Goal: Use online tool/utility: Use online tool/utility

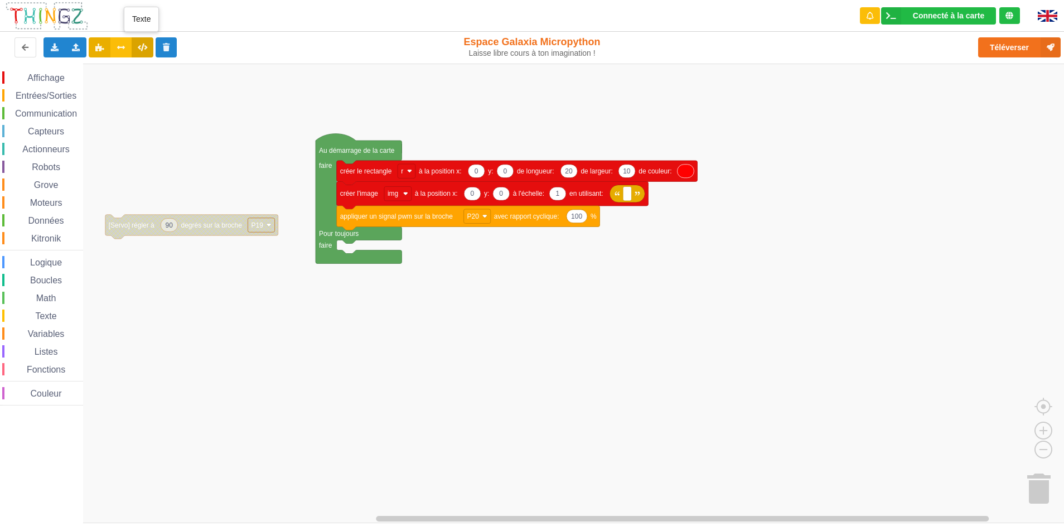
click at [138, 46] on icon at bounding box center [142, 47] width 9 height 7
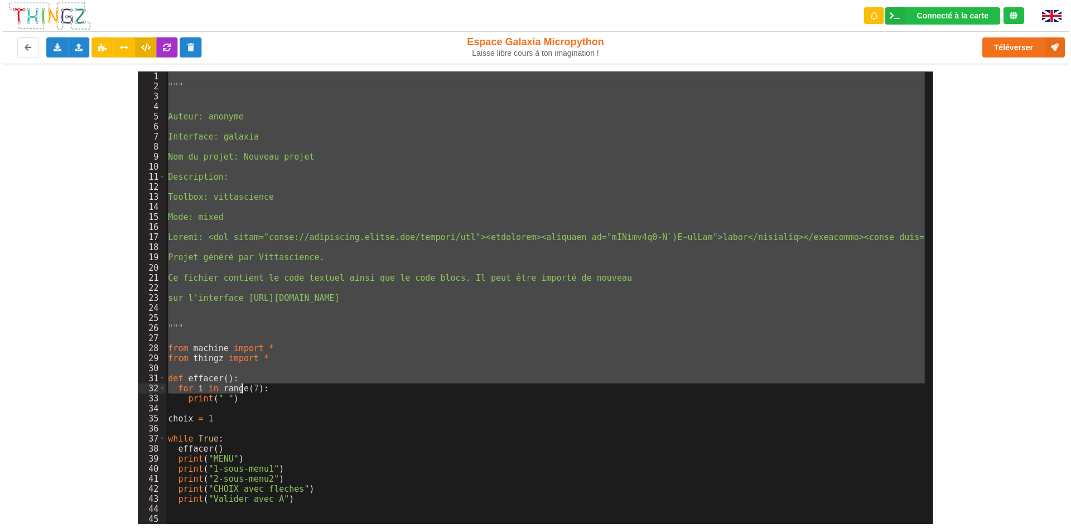
scroll to position [199, 0]
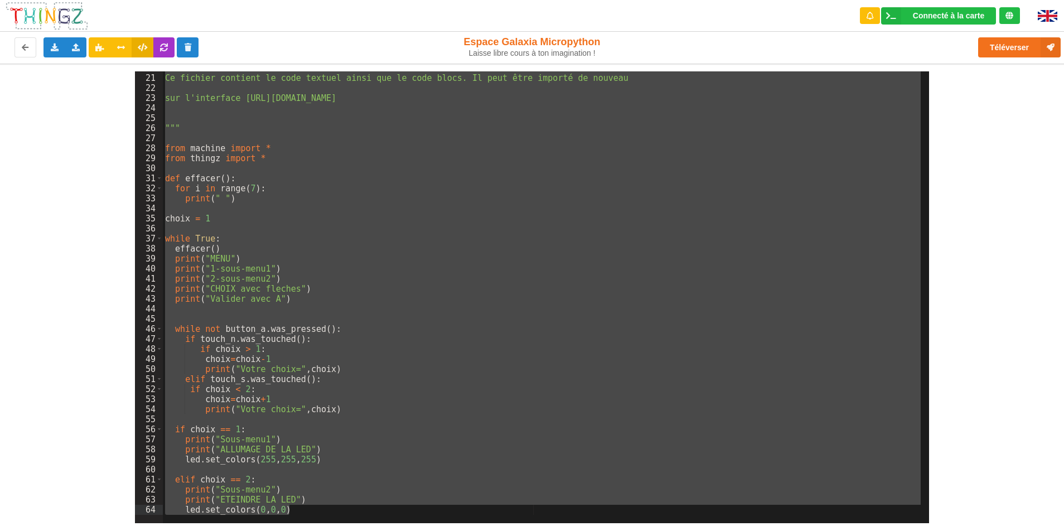
drag, startPoint x: 165, startPoint y: 80, endPoint x: 613, endPoint y: 518, distance: 626.3
click at [661, 530] on html "Connecté à la carte Réglages Ouvrir le moniteur automatiquement Connexion autom…" at bounding box center [532, 265] width 1064 height 531
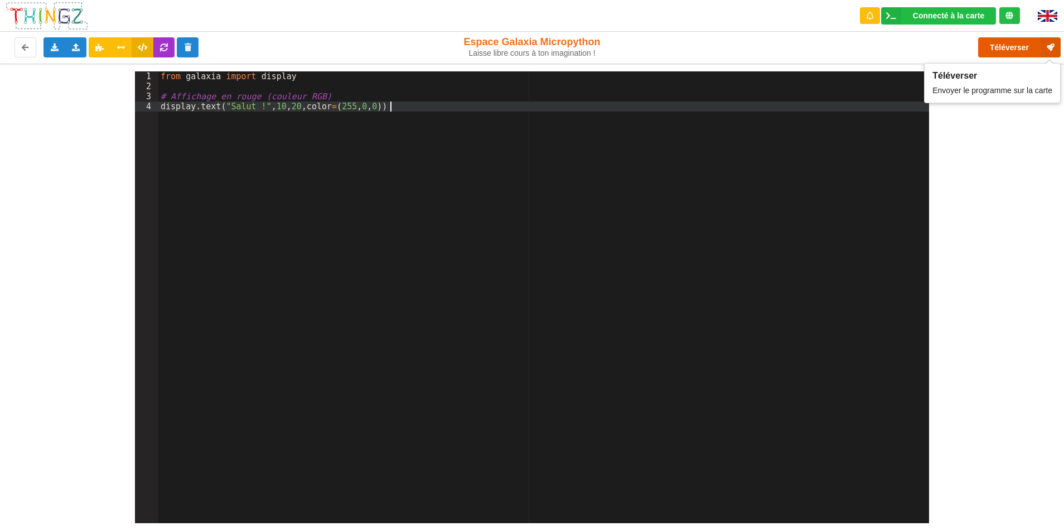
click at [1013, 48] on button "Téléverser" at bounding box center [1019, 47] width 83 height 20
click at [96, 49] on icon at bounding box center [99, 47] width 9 height 7
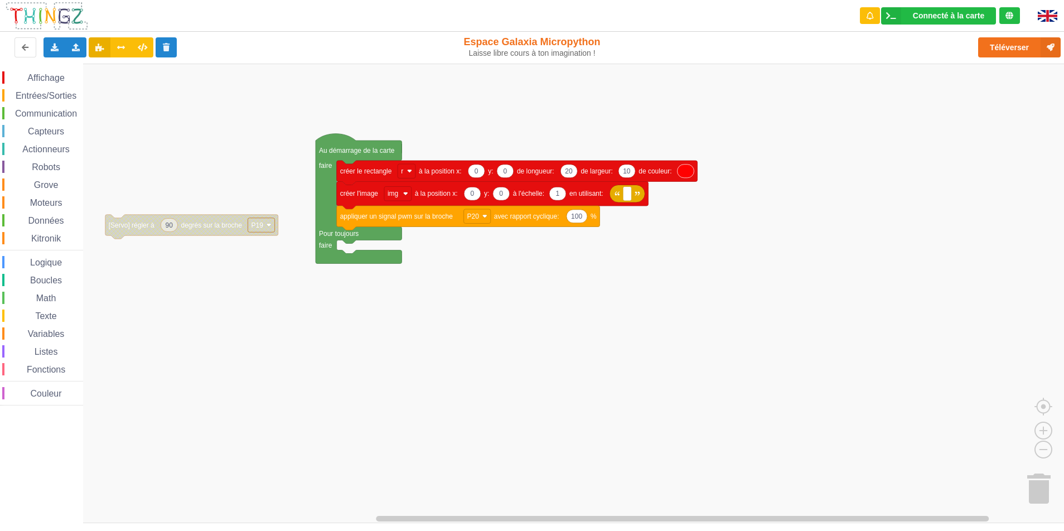
click at [56, 76] on span "Affichage" at bounding box center [46, 77] width 40 height 9
click at [881, 372] on rect "Espace de travail de Blocky" at bounding box center [536, 294] width 1072 height 460
click at [552, 427] on rect "Espace de travail de Blocky" at bounding box center [536, 294] width 1072 height 460
click at [550, 425] on rect "Espace de travail de Blocky" at bounding box center [536, 294] width 1072 height 460
click at [592, 410] on rect "Espace de travail de Blocky" at bounding box center [536, 294] width 1072 height 460
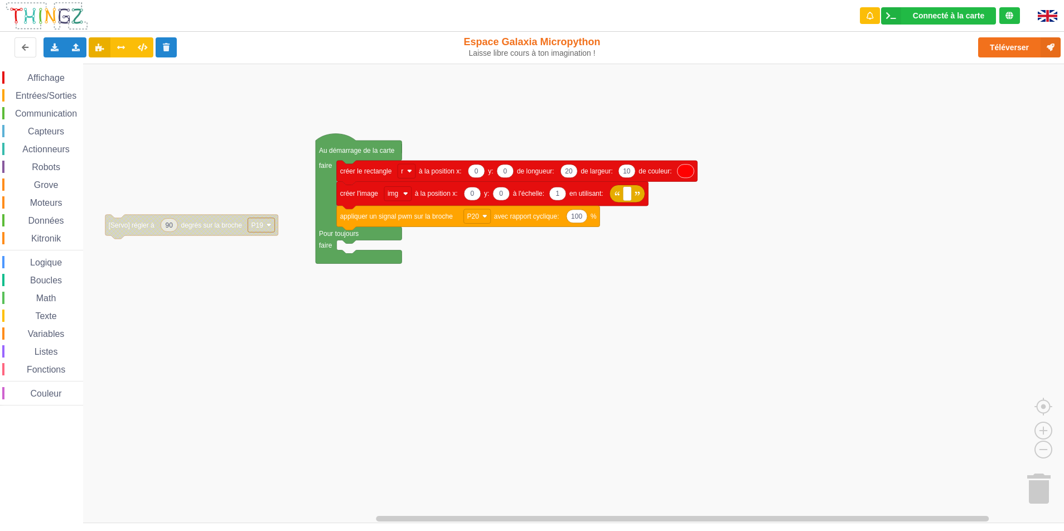
click at [504, 392] on rect "Espace de travail de Blocky" at bounding box center [536, 294] width 1072 height 460
click at [540, 448] on rect "Espace de travail de Blocky" at bounding box center [536, 294] width 1072 height 460
click at [538, 414] on rect "Espace de travail de Blocky" at bounding box center [536, 294] width 1072 height 460
click at [710, 101] on rect "Espace de travail de Blocky" at bounding box center [536, 294] width 1072 height 460
